Goal: Find specific page/section: Find specific page/section

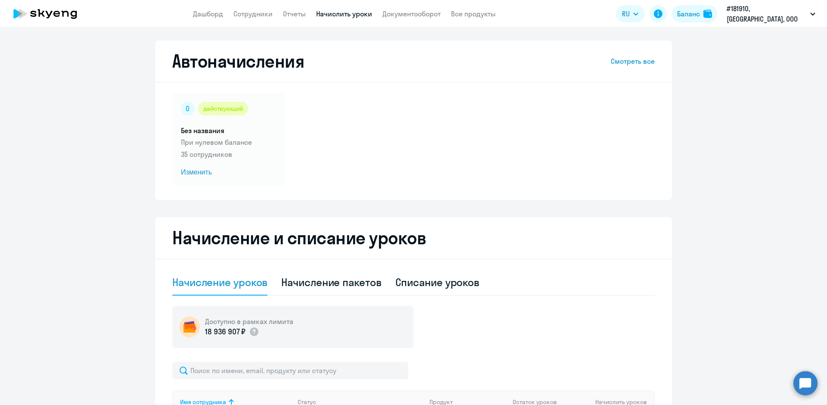
select select "10"
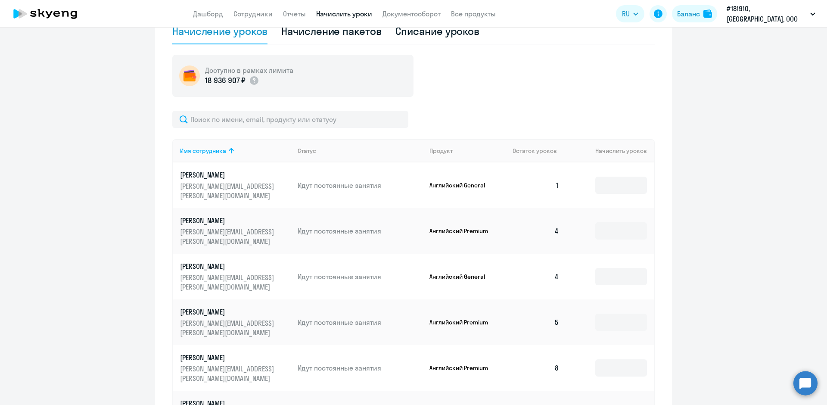
scroll to position [258, 0]
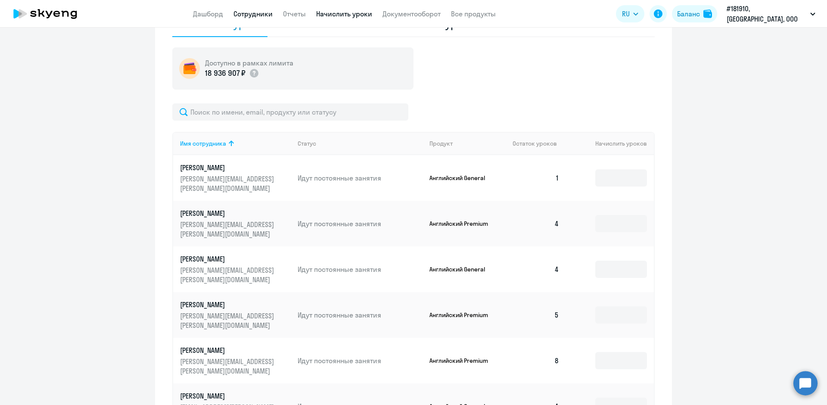
click at [256, 14] on link "Сотрудники" at bounding box center [252, 13] width 39 height 9
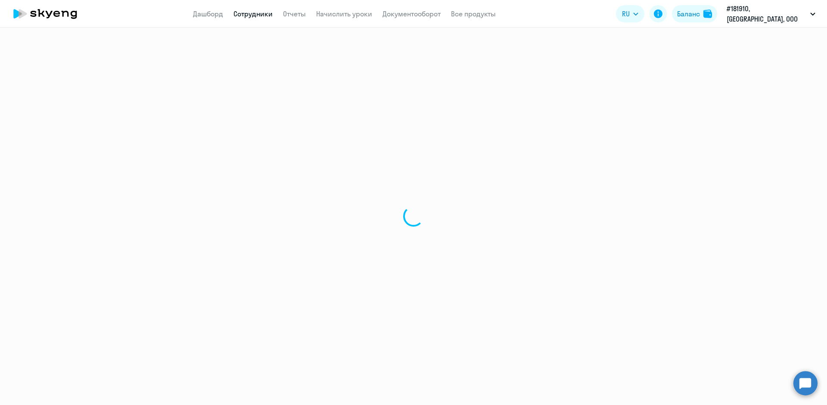
select select "30"
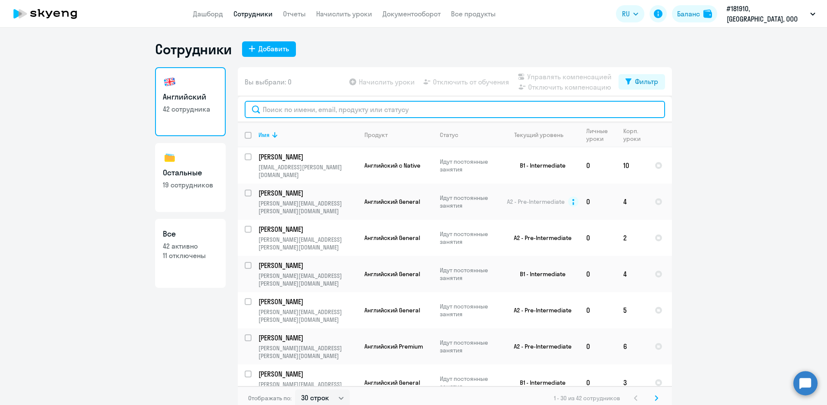
click at [270, 109] on input "text" at bounding box center [455, 109] width 420 height 17
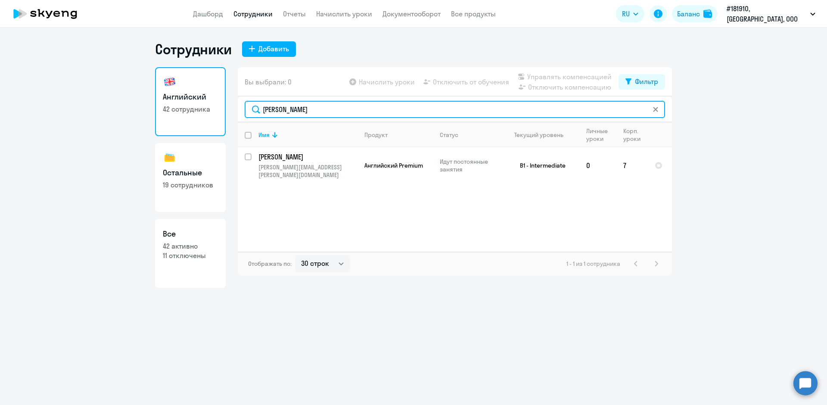
type input "[PERSON_NAME]"
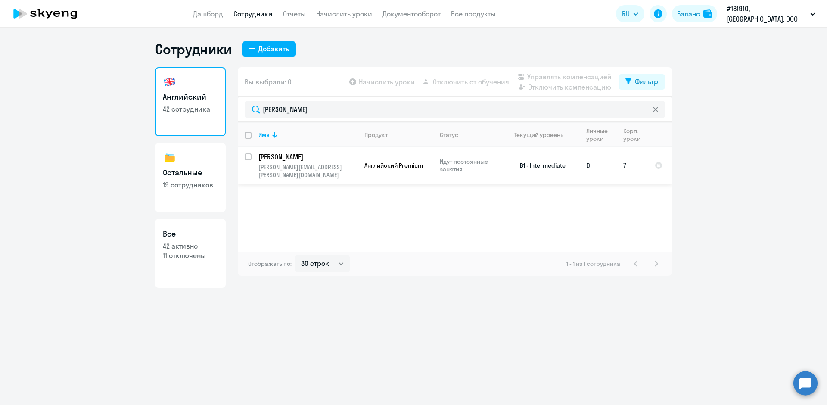
click at [344, 162] on td "[PERSON_NAME] [PERSON_NAME][EMAIL_ADDRESS][PERSON_NAME][DOMAIN_NAME]" at bounding box center [304, 165] width 106 height 36
select select "english"
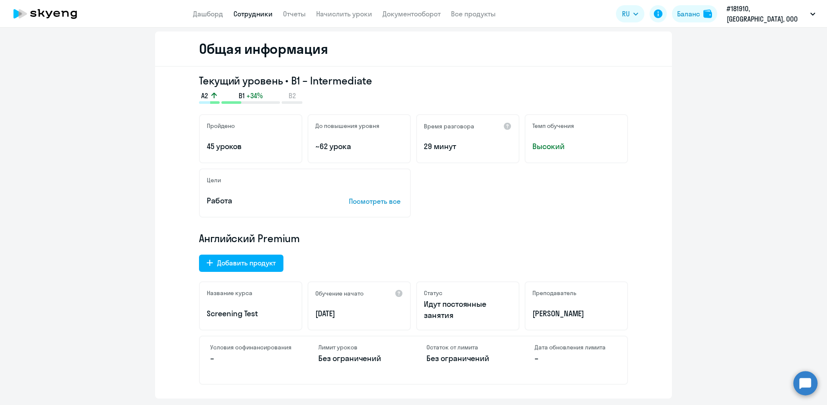
scroll to position [86, 0]
